Goal: Task Accomplishment & Management: Use online tool/utility

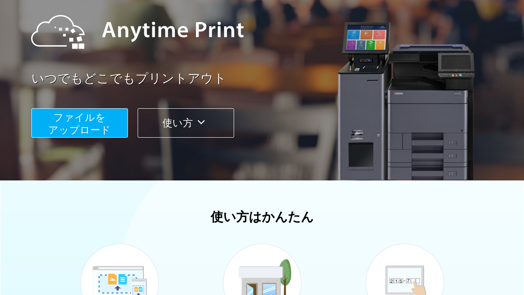
scroll to position [168, 0]
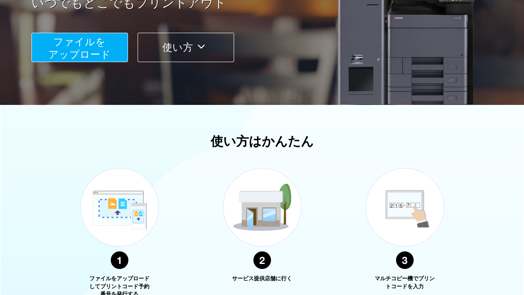
click at [102, 44] on span "ファイルを ​​アップロード" at bounding box center [79, 48] width 63 height 24
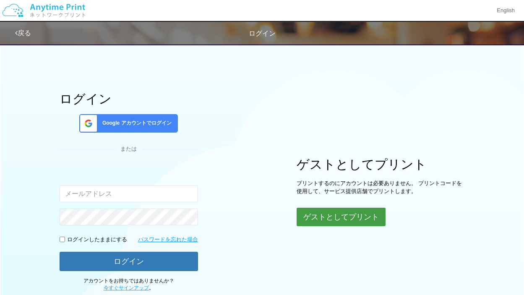
click at [322, 221] on button "ゲストとしてプリント" at bounding box center [341, 217] width 89 height 18
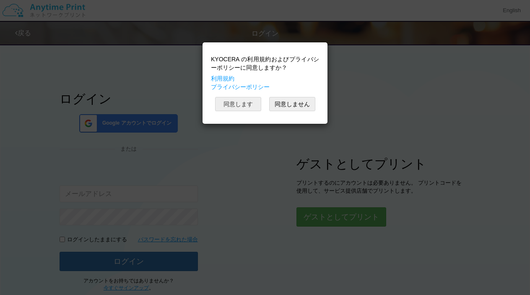
click at [246, 109] on button "同意します" at bounding box center [238, 104] width 46 height 14
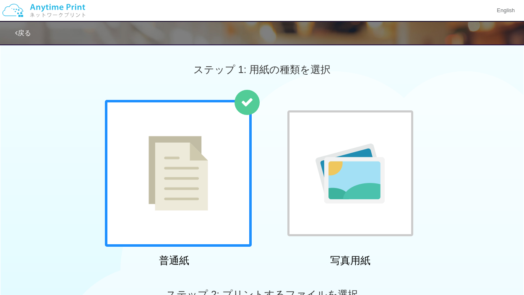
click at [203, 178] on img at bounding box center [179, 173] width 60 height 75
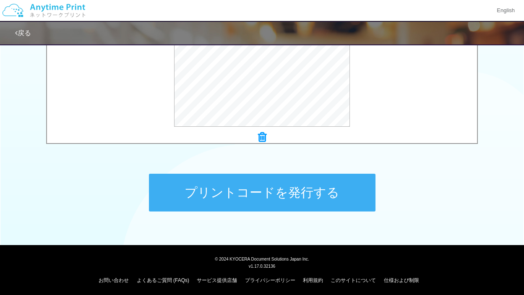
scroll to position [343, 0]
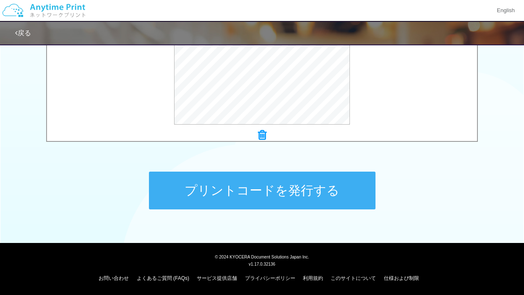
click at [294, 188] on button "プリントコードを発行する" at bounding box center [262, 191] width 227 height 38
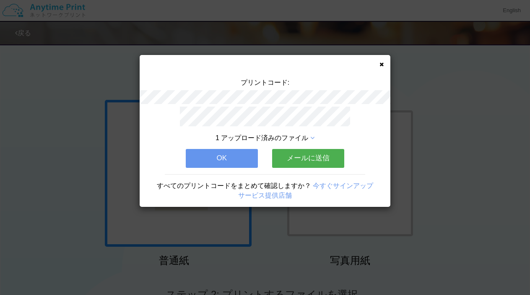
click at [245, 158] on button "OK" at bounding box center [222, 158] width 72 height 18
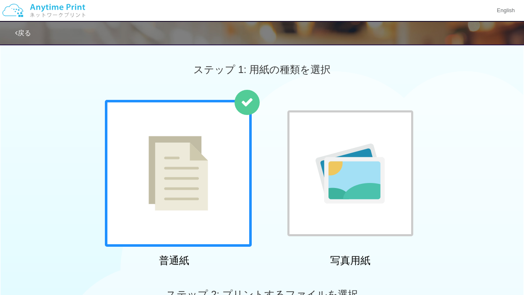
click at [466, 114] on div "普通紙 写真用紙" at bounding box center [262, 185] width 524 height 170
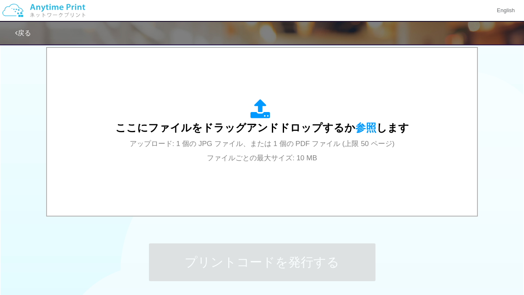
scroll to position [252, 0]
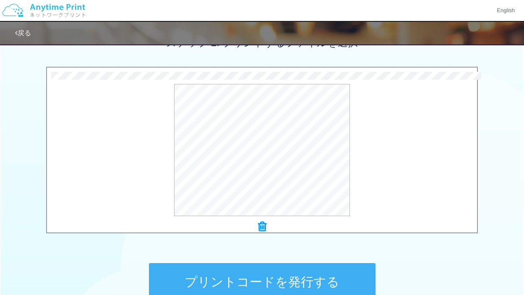
click at [300, 282] on button "プリントコードを発行する" at bounding box center [262, 282] width 227 height 38
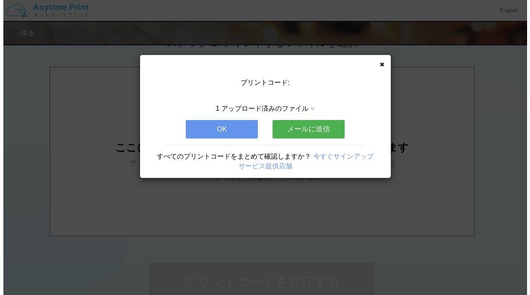
scroll to position [0, 0]
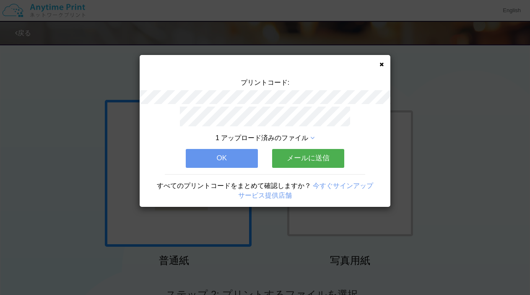
click at [474, 193] on div "プリントコード: 1 アップロード済みのファイル OK メールに送信 すべてのプリントコードをまとめて確認しますか？ 今すぐサインアップ サービス提供店舗" at bounding box center [265, 147] width 530 height 295
